Goal: Navigation & Orientation: Find specific page/section

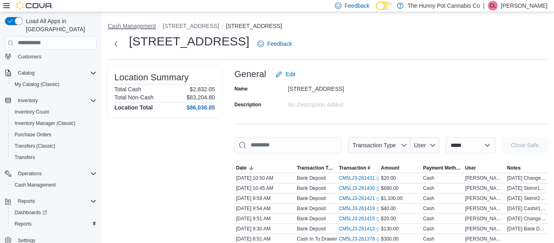
click at [131, 27] on button "Cash Management" at bounding box center [132, 26] width 48 height 6
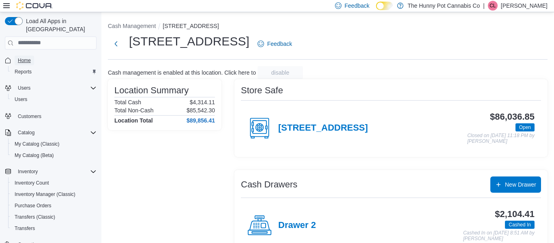
click at [25, 57] on span "Home" at bounding box center [24, 60] width 13 height 6
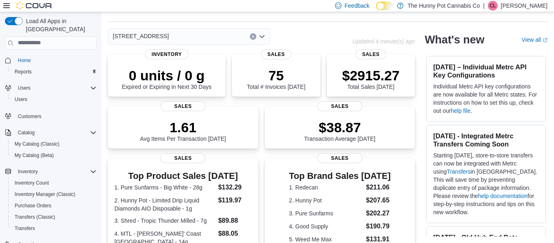
scroll to position [107, 0]
